Goal: Task Accomplishment & Management: Use online tool/utility

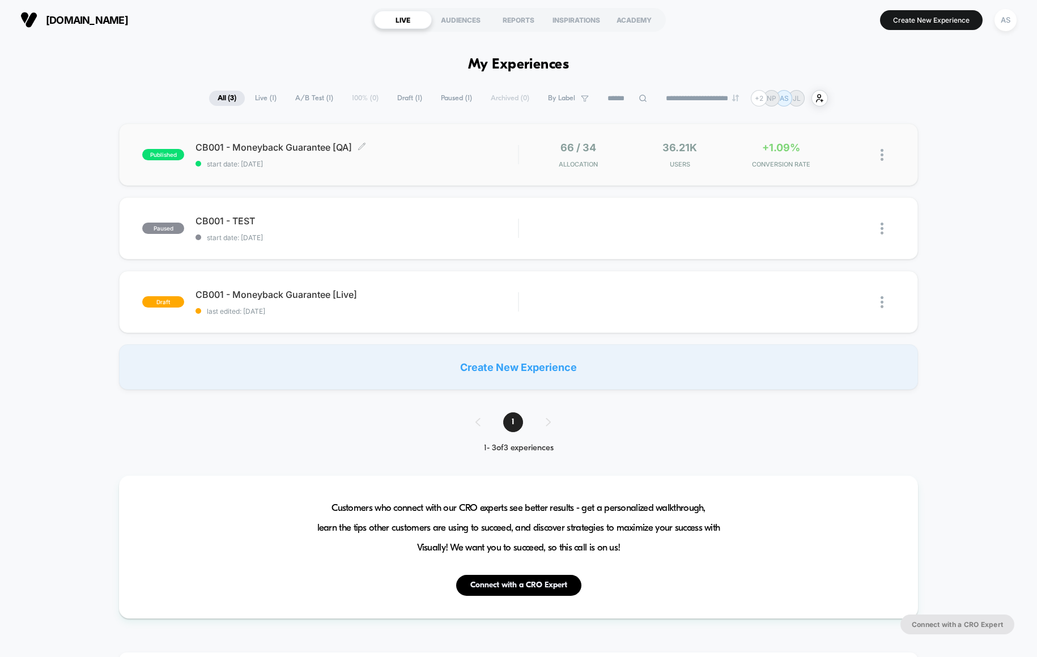
click at [247, 145] on span "CB001 - Moneyback Guarantee [QA] Click to edit experience details" at bounding box center [356, 147] width 322 height 11
